Goal: Participate in discussion: Engage in conversation with other users on a specific topic

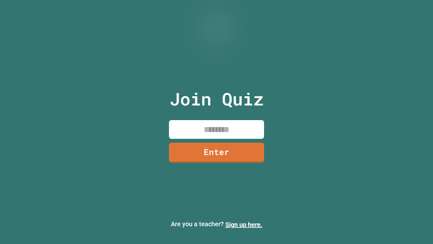
click at [222, 135] on input at bounding box center [216, 129] width 95 height 19
click at [213, 153] on link "Enter" at bounding box center [216, 151] width 97 height 21
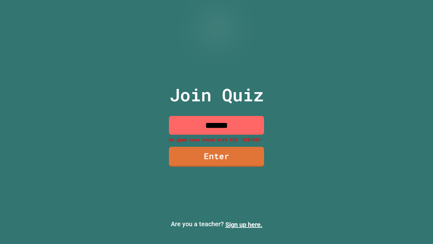
click at [232, 130] on input "*******" at bounding box center [216, 125] width 95 height 19
click at [244, 129] on input "*******" at bounding box center [216, 125] width 95 height 19
click at [246, 156] on link "Enter" at bounding box center [217, 156] width 96 height 21
click at [212, 111] on div "Join Quiz ******* No game room found with PIN '3181599' Enter" at bounding box center [216, 122] width 107 height 212
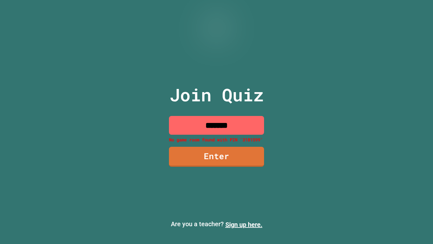
click at [212, 111] on div "Join Quiz ******* No game room found with PIN '3181599' Enter" at bounding box center [216, 122] width 107 height 212
click at [218, 124] on input "*******" at bounding box center [216, 125] width 95 height 19
click at [219, 126] on input "*******" at bounding box center [216, 125] width 95 height 19
click at [231, 127] on input "*******" at bounding box center [216, 125] width 95 height 19
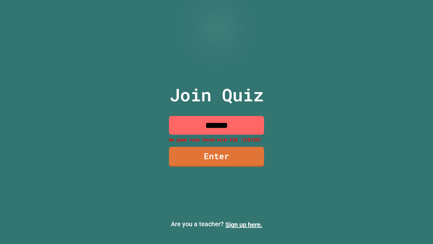
click at [222, 126] on input "*******" at bounding box center [216, 125] width 95 height 19
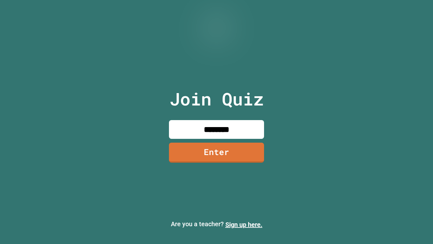
type input "********"
click at [234, 145] on link "Enter" at bounding box center [216, 151] width 95 height 21
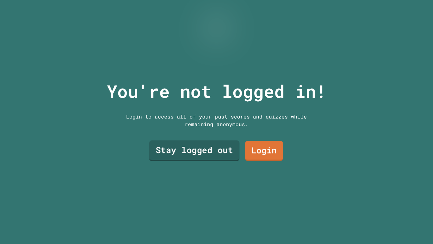
click at [202, 155] on link "Stay logged out" at bounding box center [194, 150] width 90 height 21
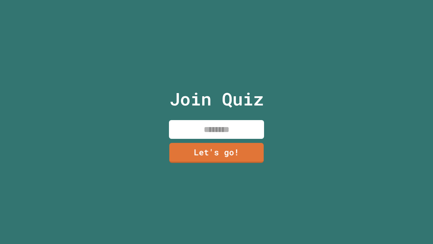
click at [186, 130] on input at bounding box center [216, 129] width 95 height 19
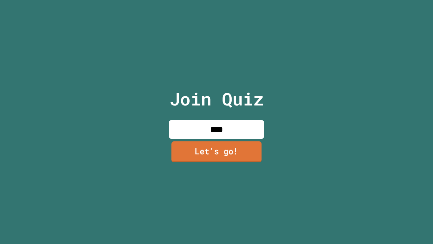
type input "****"
click at [210, 151] on link "Let's go!" at bounding box center [217, 151] width 90 height 21
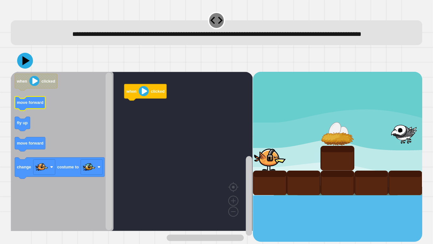
click at [31, 111] on icon "Blockly Workspace" at bounding box center [30, 103] width 30 height 14
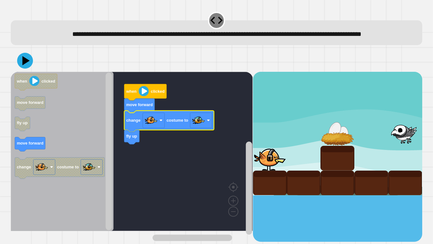
click at [201, 127] on image "Blockly Workspace" at bounding box center [198, 120] width 13 height 13
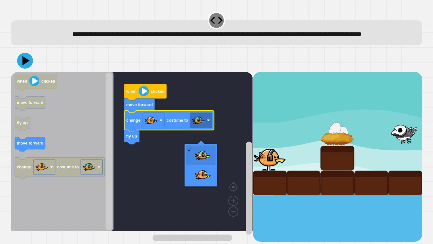
click at [205, 127] on image "Blockly Workspace" at bounding box center [198, 120] width 13 height 13
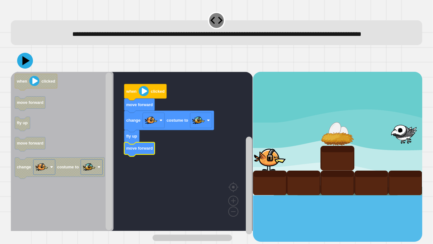
click at [26, 65] on icon at bounding box center [26, 60] width 7 height 9
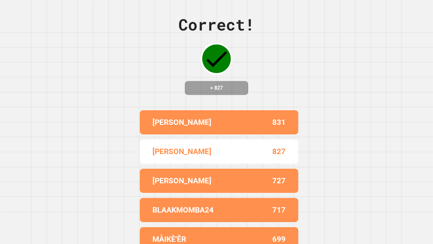
click at [257, 156] on div "827" at bounding box center [252, 151] width 67 height 11
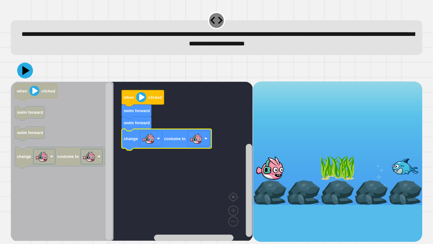
click at [29, 69] on icon at bounding box center [25, 70] width 16 height 16
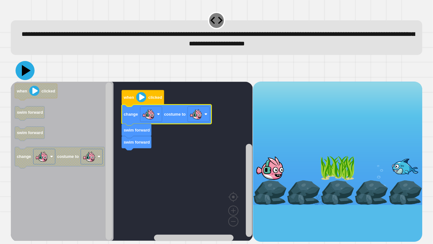
click at [32, 75] on icon at bounding box center [25, 70] width 19 height 19
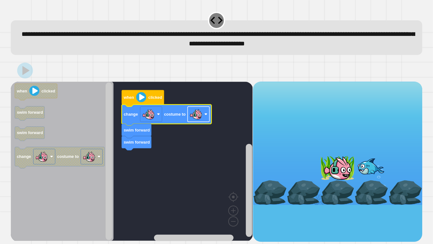
click at [205, 115] on image "Blockly Workspace" at bounding box center [206, 113] width 3 height 3
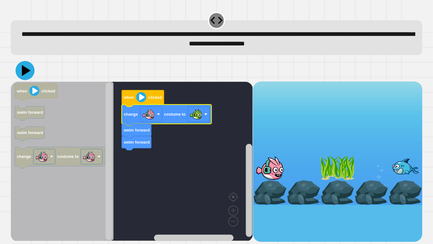
click at [26, 71] on icon at bounding box center [26, 70] width 9 height 11
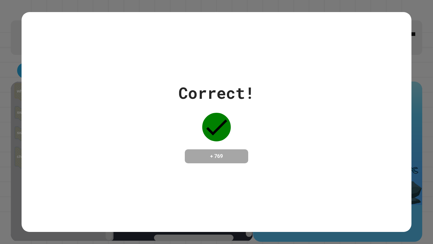
click at [307, 66] on div "Correct! + 769" at bounding box center [217, 121] width 390 height 219
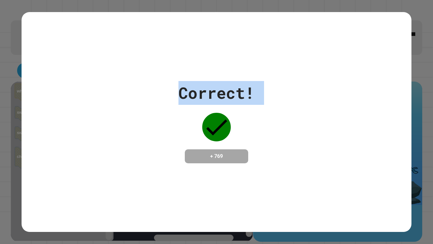
click at [305, 85] on div "Correct! + 769" at bounding box center [217, 122] width 390 height 82
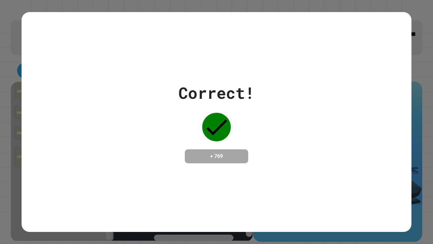
click at [305, 85] on div "Correct! + 769" at bounding box center [217, 122] width 390 height 82
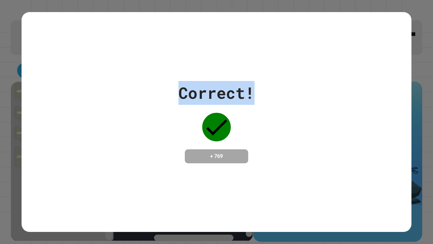
drag, startPoint x: 178, startPoint y: 90, endPoint x: 262, endPoint y: 94, distance: 84.4
click at [262, 94] on div "Correct! + 769" at bounding box center [217, 122] width 390 height 82
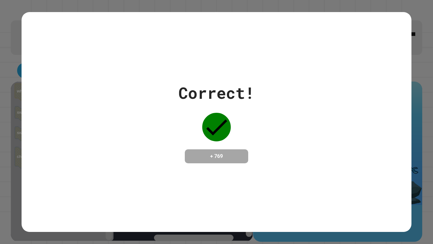
click at [262, 94] on div "Correct! + 769" at bounding box center [217, 122] width 390 height 82
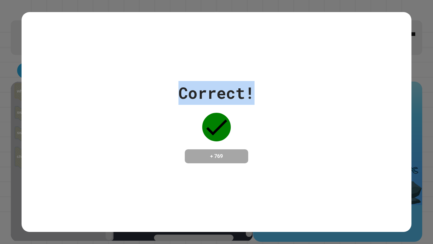
drag, startPoint x: 165, startPoint y: 76, endPoint x: 272, endPoint y: 93, distance: 108.7
click at [272, 93] on div "Correct! + 769" at bounding box center [217, 121] width 390 height 219
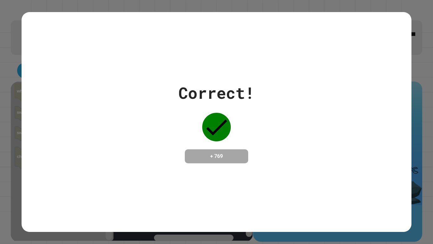
click at [271, 152] on div "Correct! + 769" at bounding box center [217, 122] width 390 height 82
drag, startPoint x: 230, startPoint y: 164, endPoint x: 179, endPoint y: 131, distance: 61.3
click at [179, 131] on div "Correct! + 769" at bounding box center [217, 122] width 76 height 82
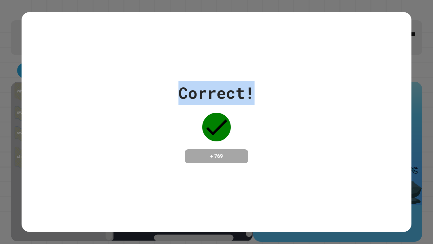
drag, startPoint x: 260, startPoint y: 90, endPoint x: 128, endPoint y: 74, distance: 132.5
click at [128, 74] on div "Correct! + 769" at bounding box center [217, 121] width 390 height 219
click at [166, 121] on div "Correct! + 769" at bounding box center [217, 122] width 390 height 82
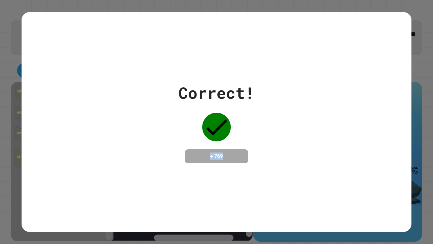
drag, startPoint x: 250, startPoint y: 152, endPoint x: 198, endPoint y: 107, distance: 68.9
click at [198, 107] on div "Correct! + 769" at bounding box center [217, 122] width 76 height 82
drag, startPoint x: 182, startPoint y: 98, endPoint x: 179, endPoint y: 93, distance: 6.3
click at [179, 93] on div "Correct!" at bounding box center [217, 93] width 76 height 24
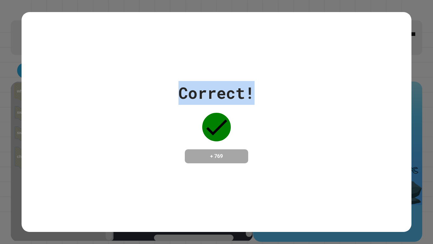
drag, startPoint x: 179, startPoint y: 93, endPoint x: 298, endPoint y: 87, distance: 119.4
click at [298, 87] on div "Correct! + 769" at bounding box center [217, 122] width 390 height 82
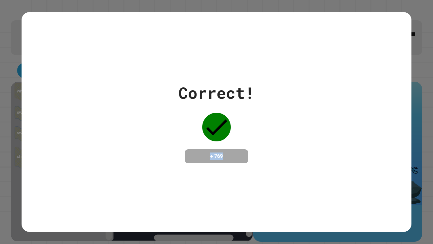
drag, startPoint x: 257, startPoint y: 162, endPoint x: 141, endPoint y: 137, distance: 118.1
click at [141, 137] on div "Correct! + 769" at bounding box center [217, 122] width 390 height 82
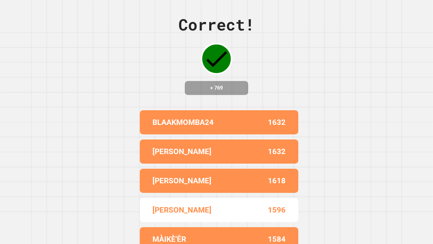
click at [221, 173] on div "BLAAKMOMBA24 1632 YAO 1632 [PERSON_NAME] 1618 [PERSON_NAME] 1596 [PERSON_NAME]'…" at bounding box center [216, 180] width 159 height 146
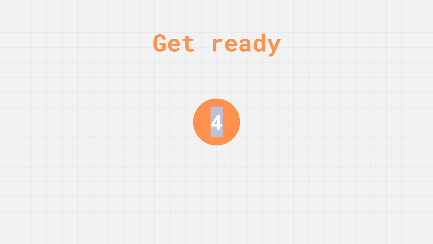
click at [221, 173] on div "Get ready 4" at bounding box center [217, 122] width 48 height 244
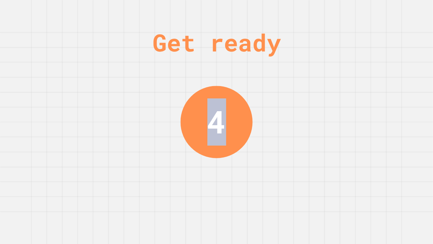
click at [220, 170] on div "Get ready 4" at bounding box center [217, 122] width 48 height 244
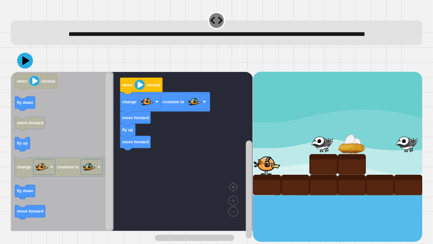
click at [140, 166] on div "when clicked change costume to move forward fly up move forward when clicked fl…" at bounding box center [132, 157] width 242 height 170
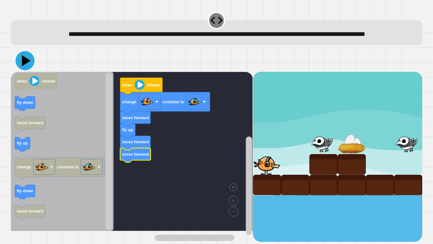
click at [24, 66] on icon at bounding box center [26, 60] width 9 height 11
click at [166, 170] on rect "Blockly Workspace" at bounding box center [132, 151] width 242 height 159
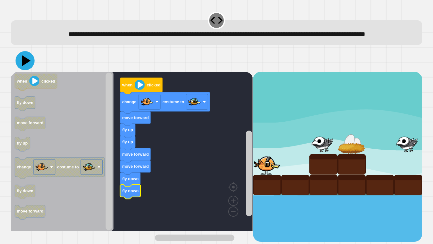
click at [24, 67] on icon at bounding box center [25, 60] width 19 height 19
click at [30, 69] on icon at bounding box center [25, 60] width 18 height 18
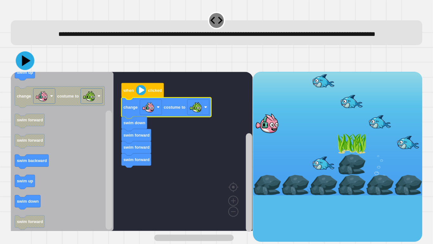
click at [23, 66] on icon at bounding box center [26, 60] width 9 height 11
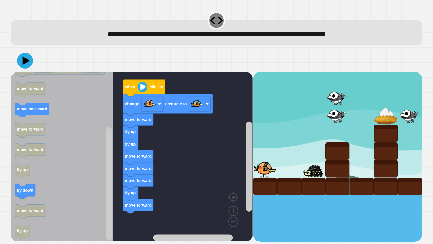
click at [28, 61] on icon at bounding box center [26, 60] width 7 height 9
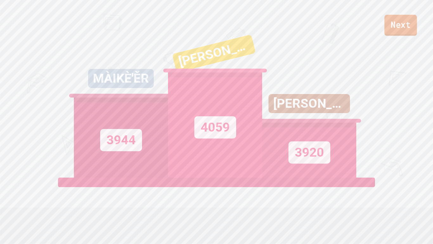
click at [413, 29] on link "Next" at bounding box center [401, 25] width 33 height 21
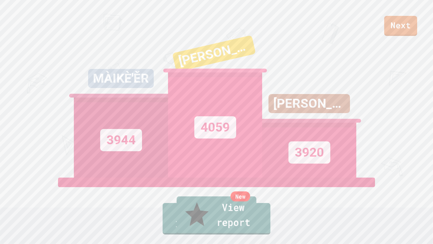
click at [201, 225] on link "New View report" at bounding box center [217, 215] width 80 height 38
